Goal: Find specific page/section: Find specific page/section

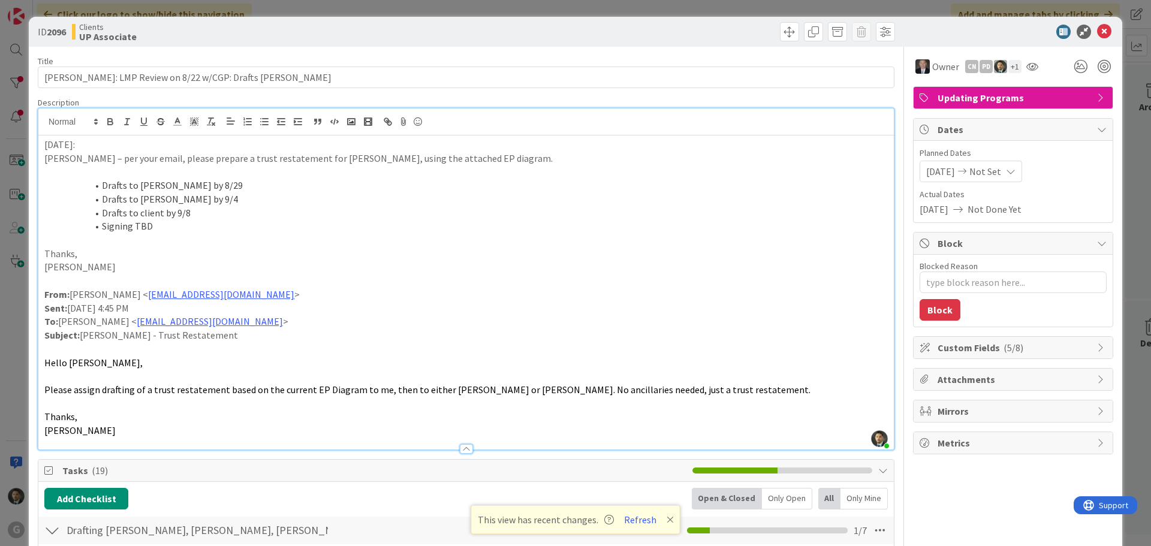
scroll to position [1498, 0]
click at [905, 10] on div "ID 2096 Clients UP Associate Title 63 / 128 [PERSON_NAME]: LMP Review on 8/22 w…" at bounding box center [575, 273] width 1151 height 546
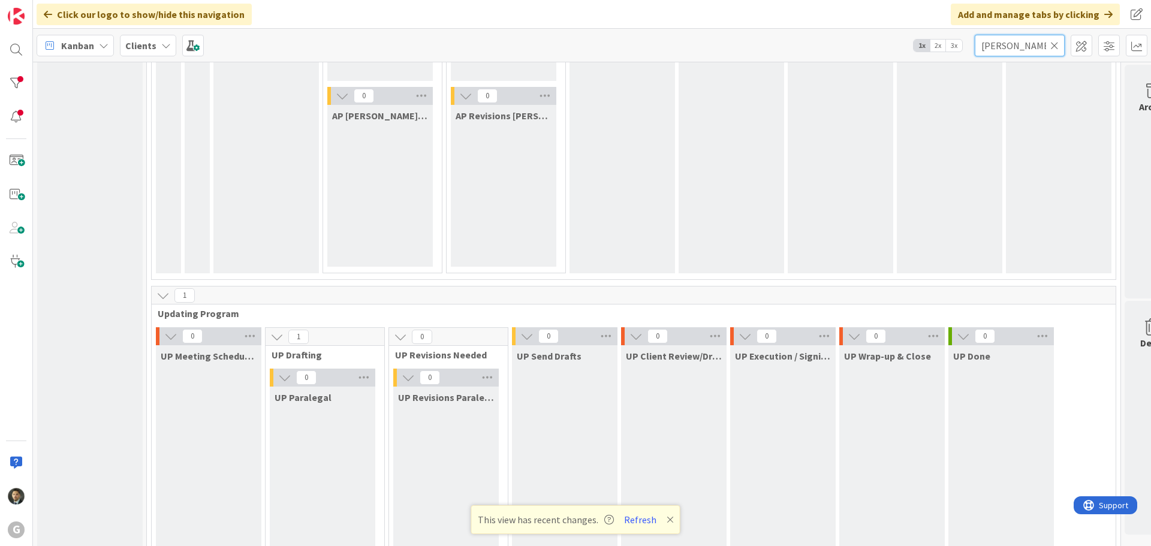
drag, startPoint x: 1016, startPoint y: 47, endPoint x: 919, endPoint y: 51, distance: 97.1
click at [919, 51] on div "Kanban Clients 1x 2x 3x [PERSON_NAME]" at bounding box center [592, 45] width 1118 height 33
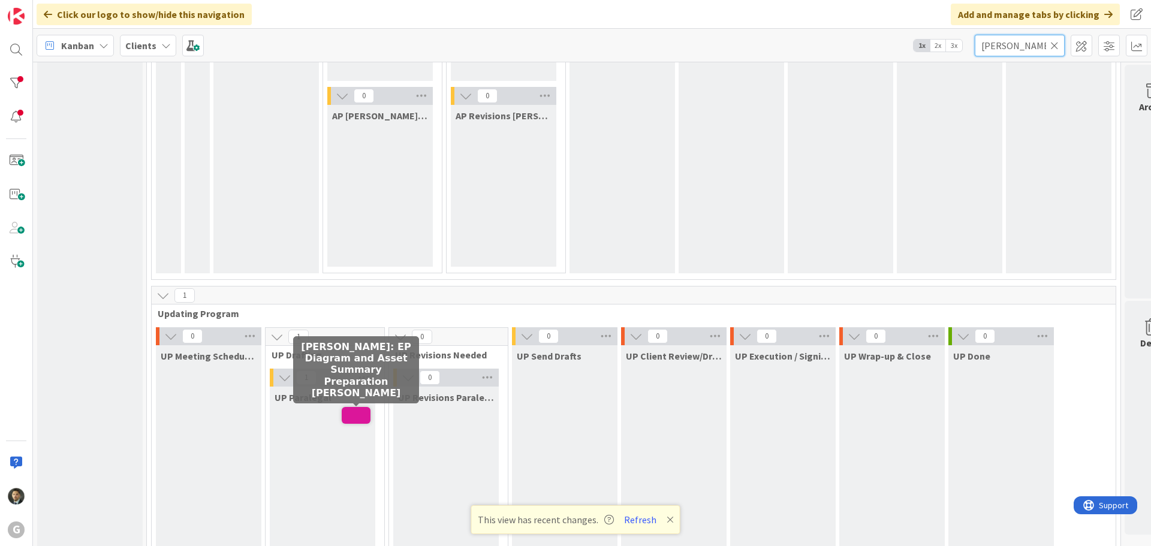
type input "[PERSON_NAME]"
click at [359, 412] on span at bounding box center [356, 415] width 29 height 17
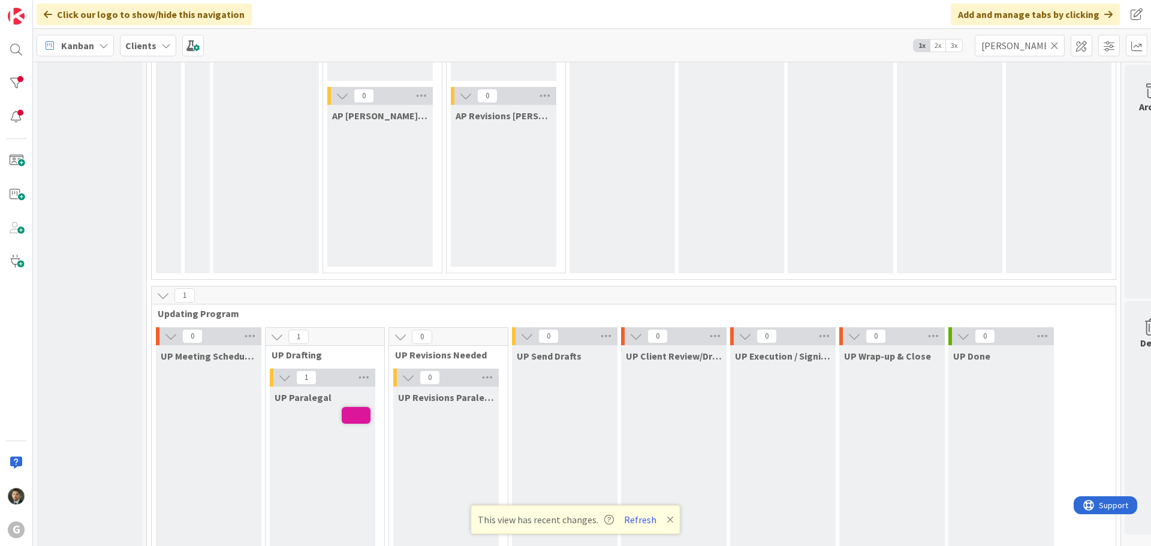
type textarea "x"
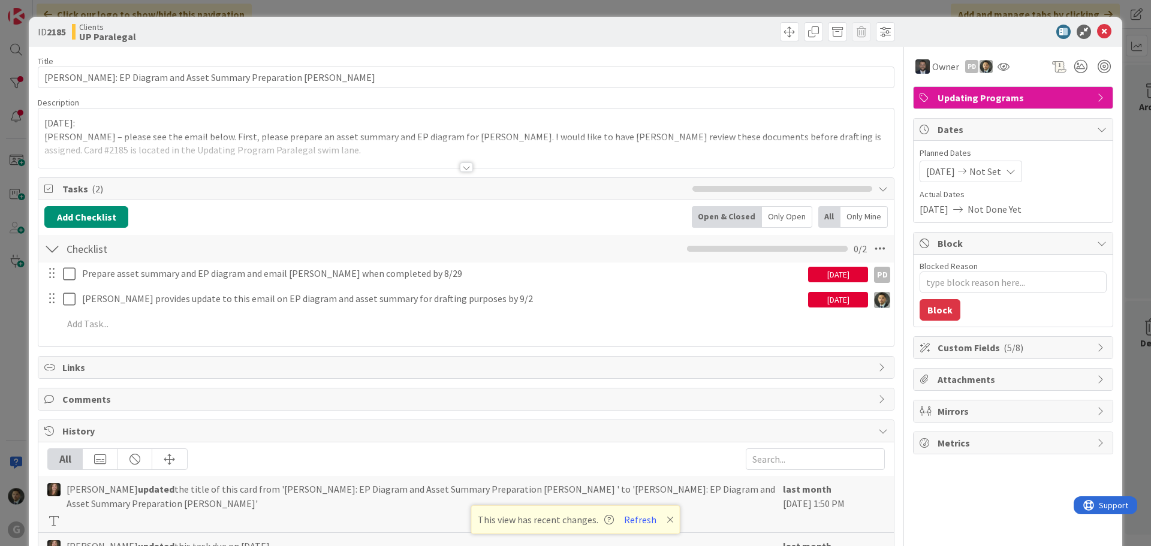
click at [462, 165] on div at bounding box center [466, 167] width 13 height 10
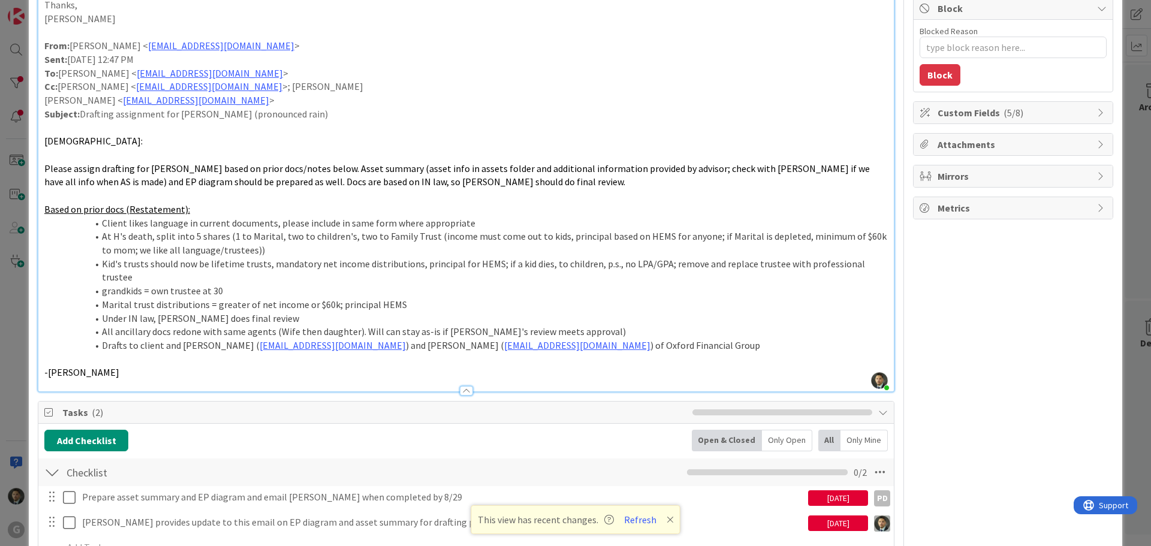
scroll to position [240, 0]
